Goal: Task Accomplishment & Management: Manage account settings

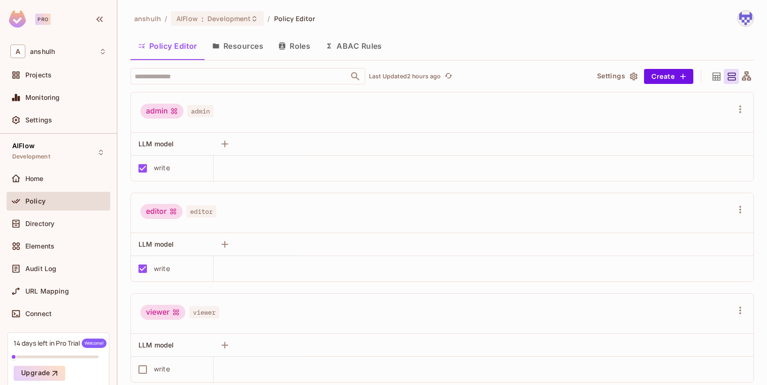
click at [226, 44] on button "Resources" at bounding box center [238, 45] width 66 height 23
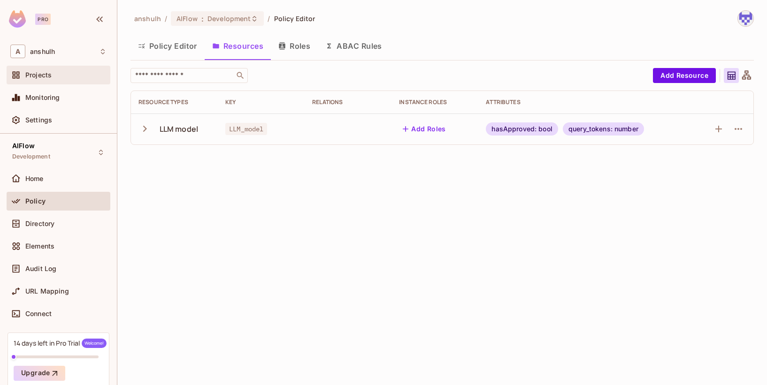
click at [54, 70] on div "Projects" at bounding box center [58, 74] width 96 height 11
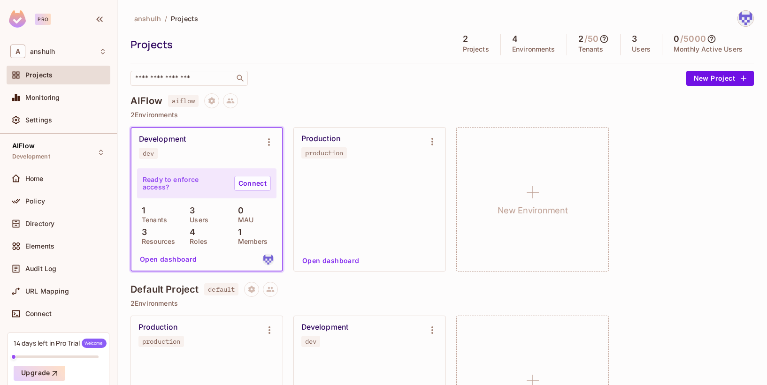
drag, startPoint x: 243, startPoint y: 177, endPoint x: 238, endPoint y: 174, distance: 6.4
click at [243, 177] on link "Connect" at bounding box center [252, 183] width 37 height 15
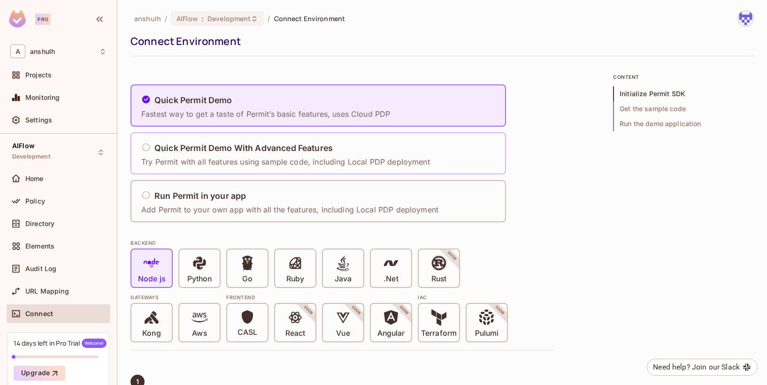
scroll to position [266, 0]
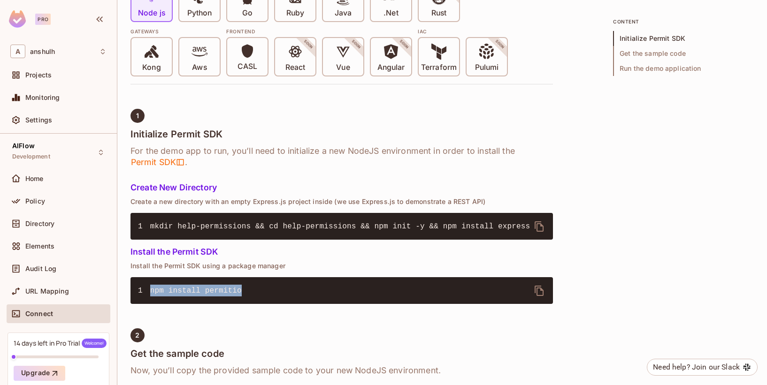
drag, startPoint x: 240, startPoint y: 289, endPoint x: 149, endPoint y: 289, distance: 90.5
click at [149, 289] on pre "1 npm install permitio" at bounding box center [341, 290] width 422 height 27
copy span "npm install permitio"
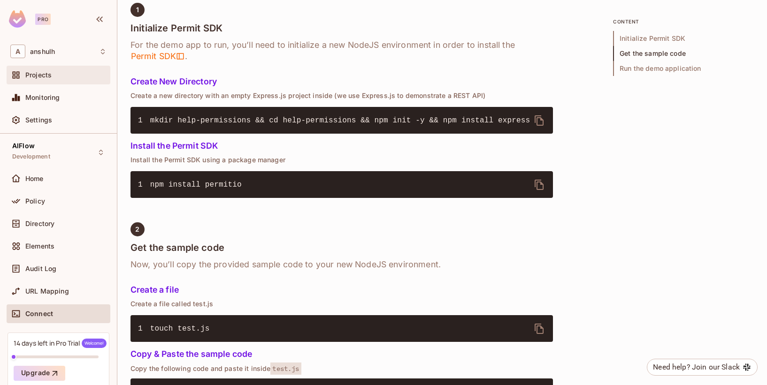
click at [45, 69] on div "Projects" at bounding box center [59, 75] width 104 height 19
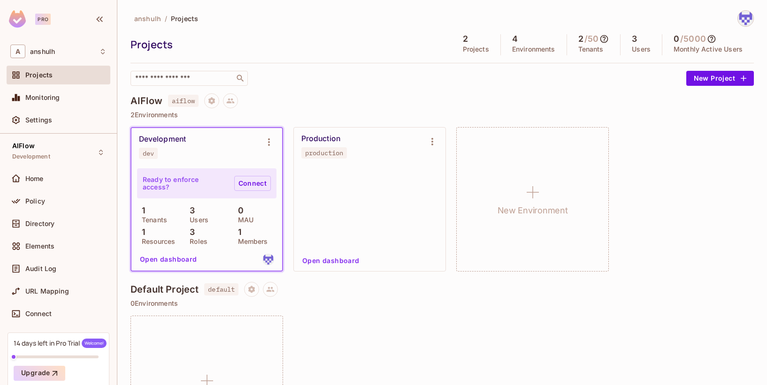
click at [241, 183] on link "Connect" at bounding box center [252, 183] width 37 height 15
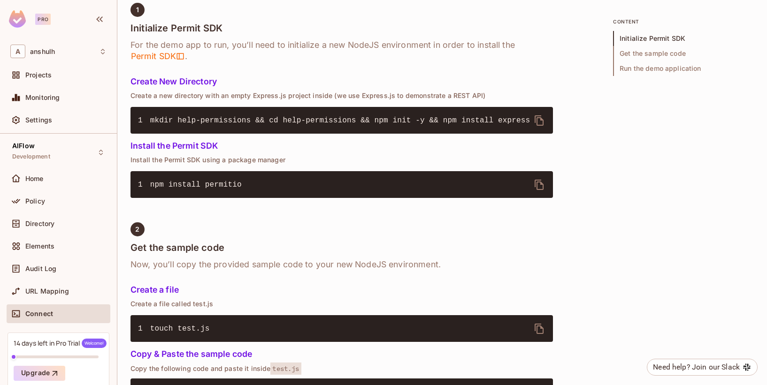
scroll to position [231, 0]
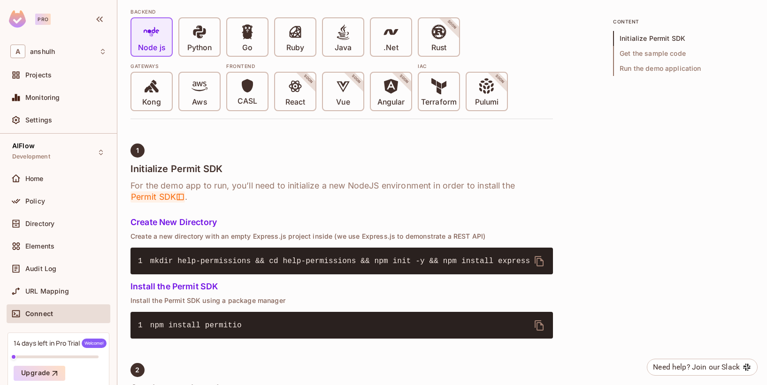
click at [156, 192] on span "Permit SDK" at bounding box center [157, 196] width 54 height 11
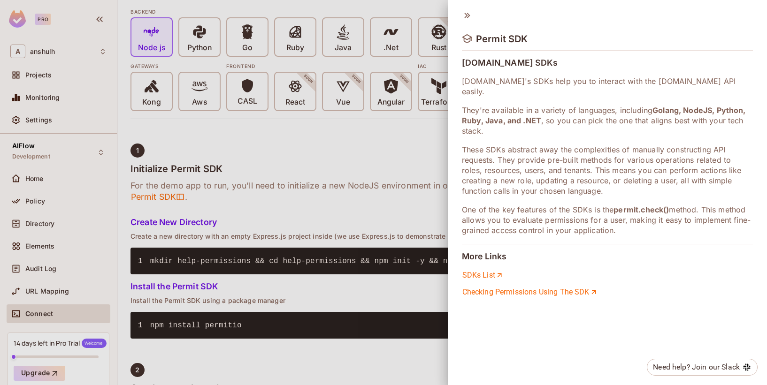
click at [321, 173] on div at bounding box center [383, 192] width 767 height 385
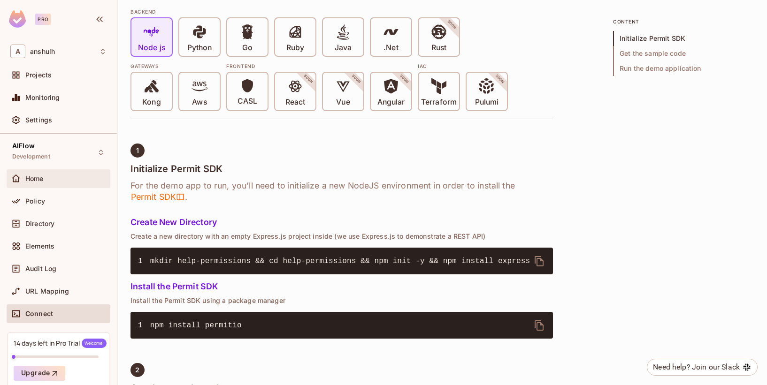
click at [47, 173] on div "Home" at bounding box center [58, 178] width 96 height 11
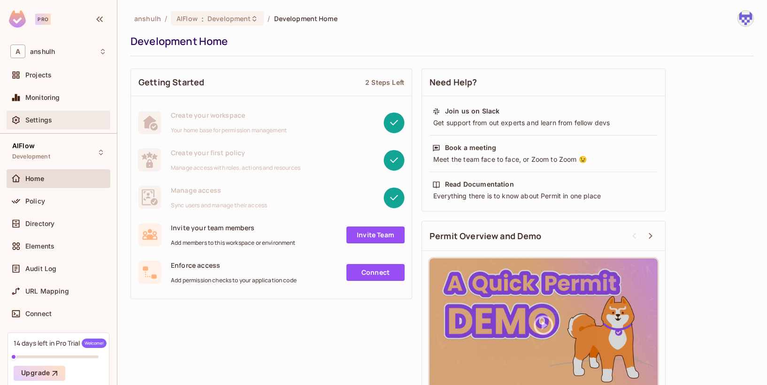
click at [51, 114] on div "Settings" at bounding box center [59, 120] width 104 height 19
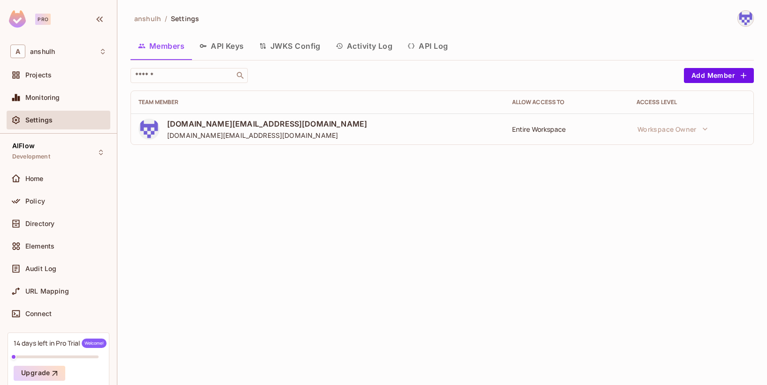
click at [226, 43] on button "API Keys" at bounding box center [222, 45] width 60 height 23
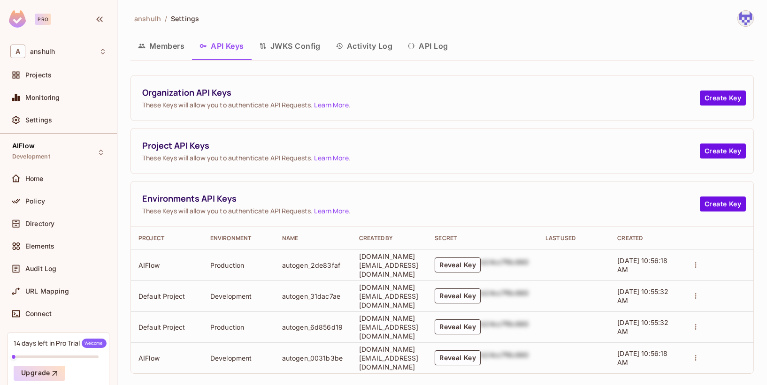
scroll to position [9, 0]
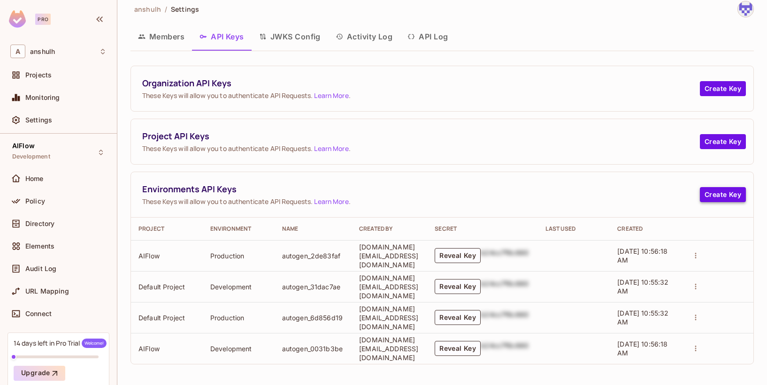
click at [725, 193] on button "Create Key" at bounding box center [723, 194] width 46 height 15
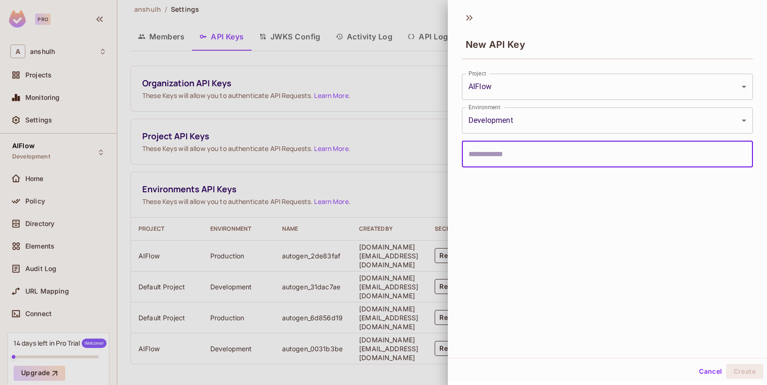
click at [346, 109] on div at bounding box center [383, 192] width 767 height 385
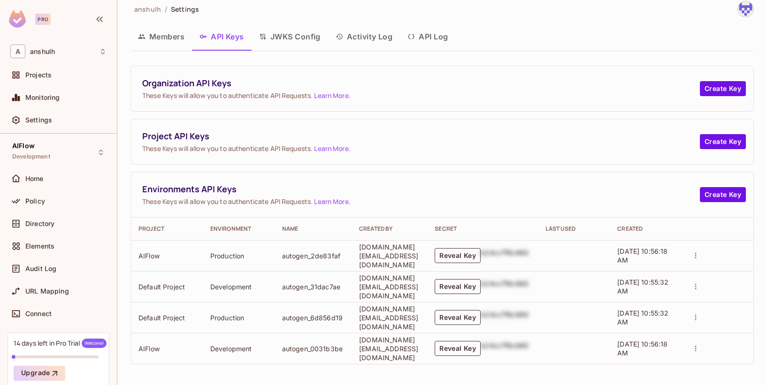
click at [463, 252] on button "Reveal Key" at bounding box center [457, 255] width 46 height 15
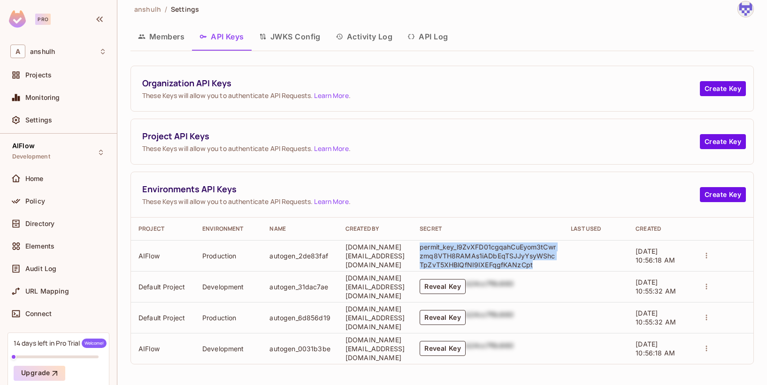
drag, startPoint x: 544, startPoint y: 264, endPoint x: 428, endPoint y: 249, distance: 116.9
click at [428, 249] on td "permit_key_l9ZvXFD01cgqahCuEyom3tCwrzmq8VTH8RAMAs1iADbEqTSJJyYsyWShcTpZvT5XHBlQ…" at bounding box center [487, 255] width 151 height 31
copy p "permit_key_l9ZvXFD01cgqahCuEyom3tCwrzmq8VTH8RAMAs1iADbEqTSJJyYsyWShcTpZvT5XHBlQ…"
click at [177, 40] on button "Members" at bounding box center [160, 36] width 61 height 23
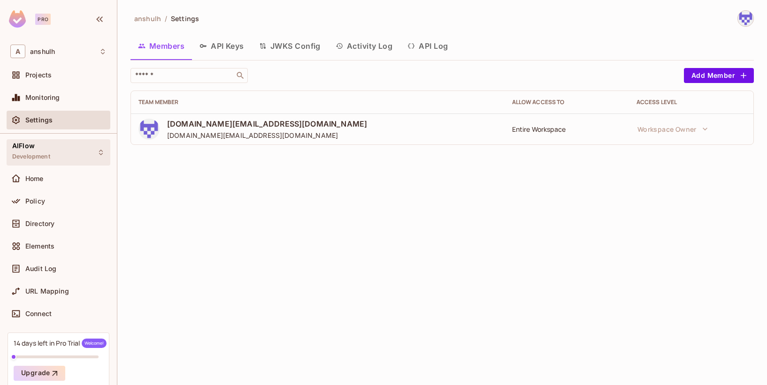
click at [47, 152] on div "AIFlow Development" at bounding box center [31, 152] width 38 height 20
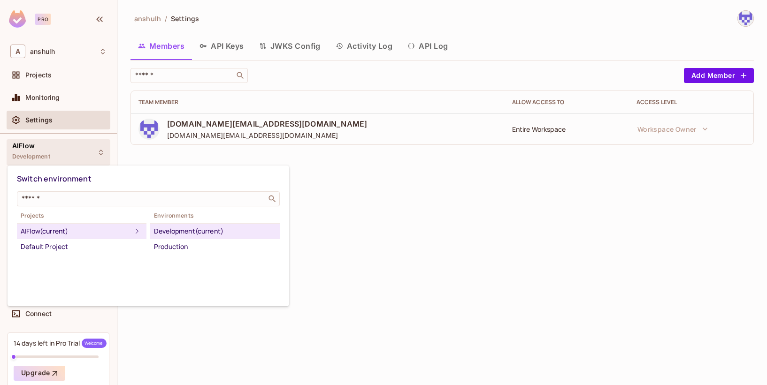
click at [373, 274] on div at bounding box center [383, 192] width 767 height 385
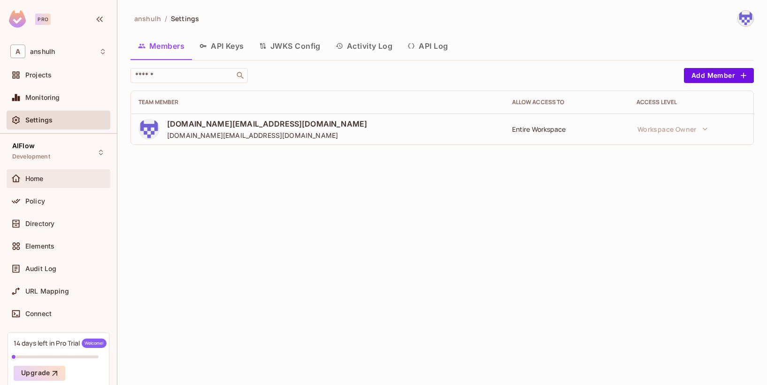
click at [52, 182] on div "Home" at bounding box center [65, 179] width 81 height 8
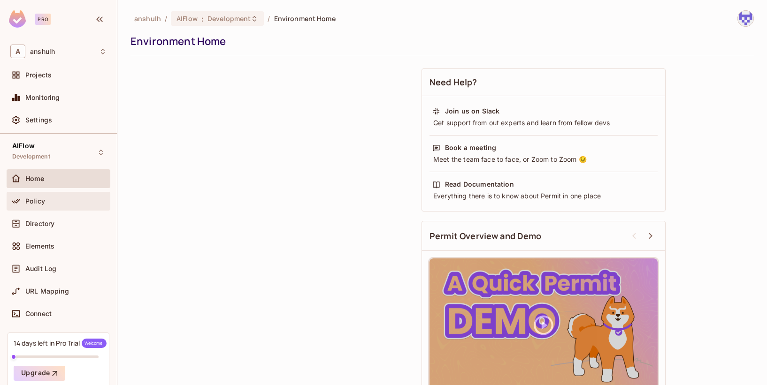
click at [47, 200] on div "Policy" at bounding box center [65, 202] width 81 height 8
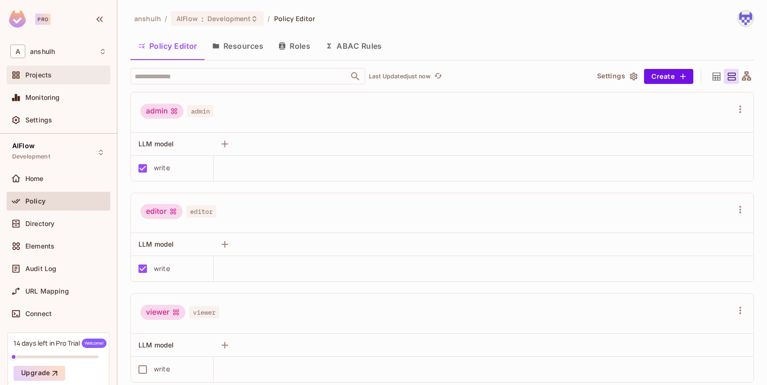
click at [55, 70] on div "Projects" at bounding box center [58, 74] width 96 height 11
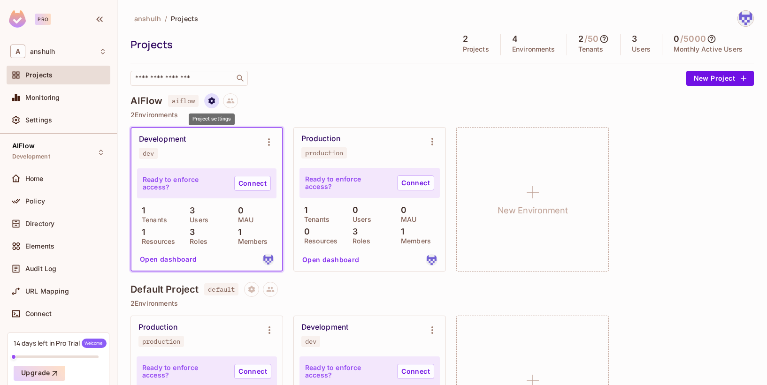
click at [210, 104] on icon "Project settings" at bounding box center [211, 101] width 8 height 8
click at [256, 101] on div at bounding box center [383, 192] width 767 height 385
click at [229, 100] on icon at bounding box center [230, 101] width 8 height 8
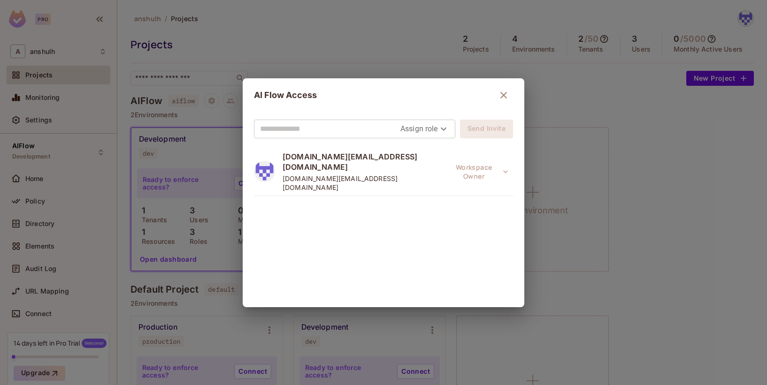
click at [326, 64] on div "AI Flow Access Assign role Send Invite [DOMAIN_NAME][EMAIL_ADDRESS][DOMAIN_NAME…" at bounding box center [383, 192] width 767 height 385
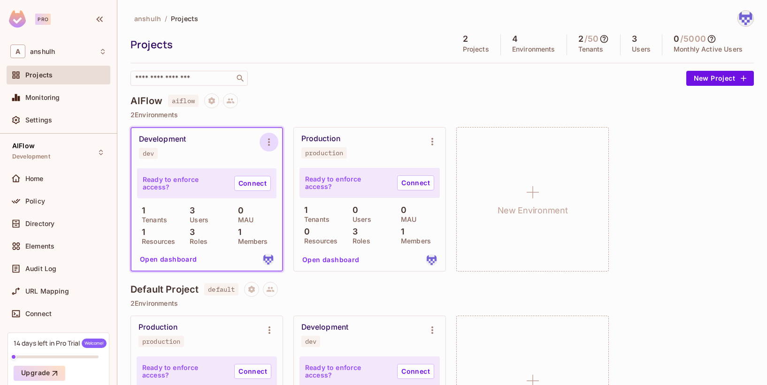
click at [272, 144] on icon "Environment settings" at bounding box center [268, 142] width 11 height 11
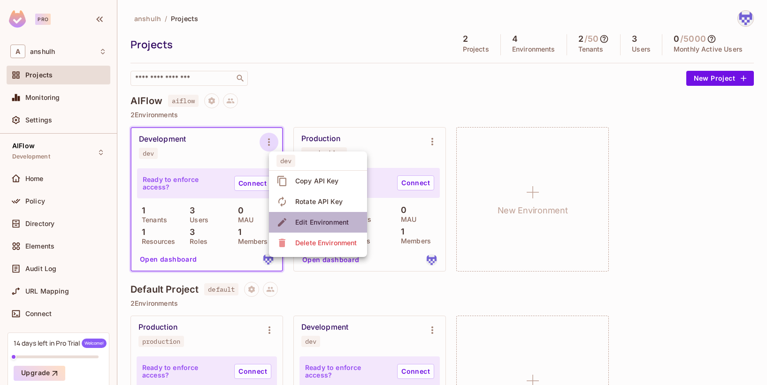
click at [306, 224] on div "Edit Environment" at bounding box center [321, 222] width 53 height 9
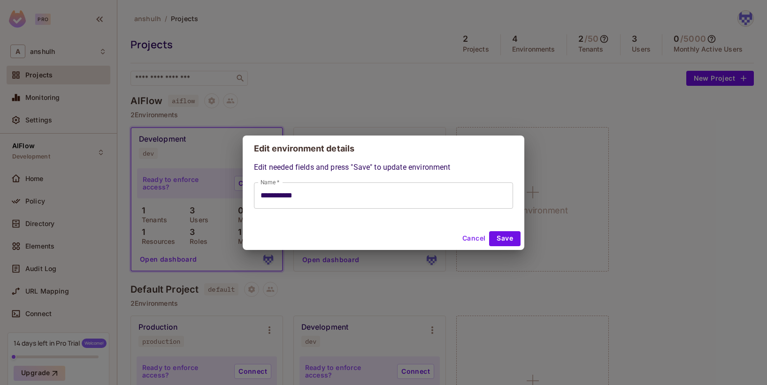
click at [475, 239] on button "Cancel" at bounding box center [473, 238] width 30 height 15
type input "**********"
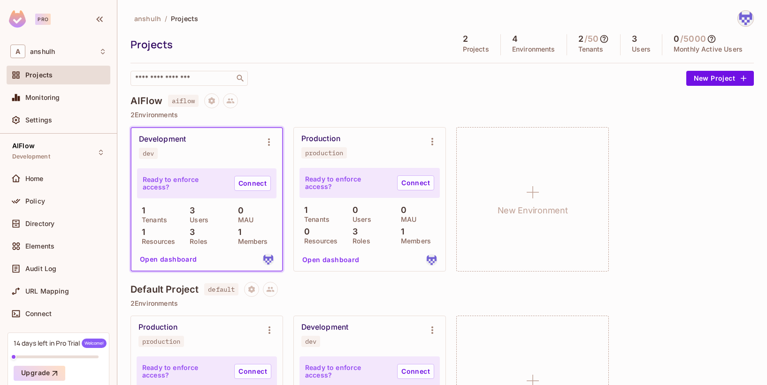
click at [742, 19] on img at bounding box center [745, 18] width 15 height 15
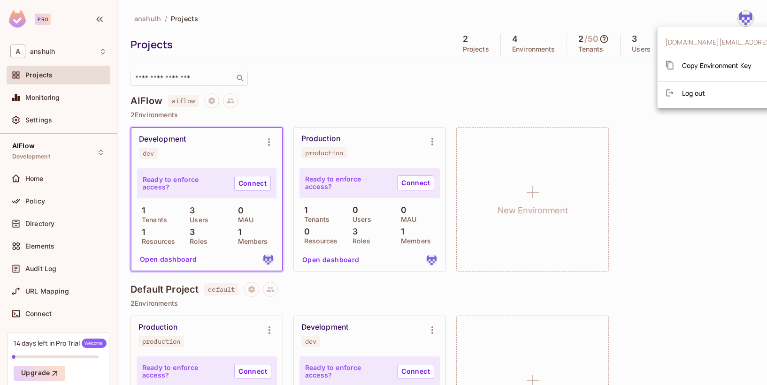
click at [722, 69] on span "Copy Environment Key" at bounding box center [716, 65] width 69 height 9
